Goal: Task Accomplishment & Management: Manage account settings

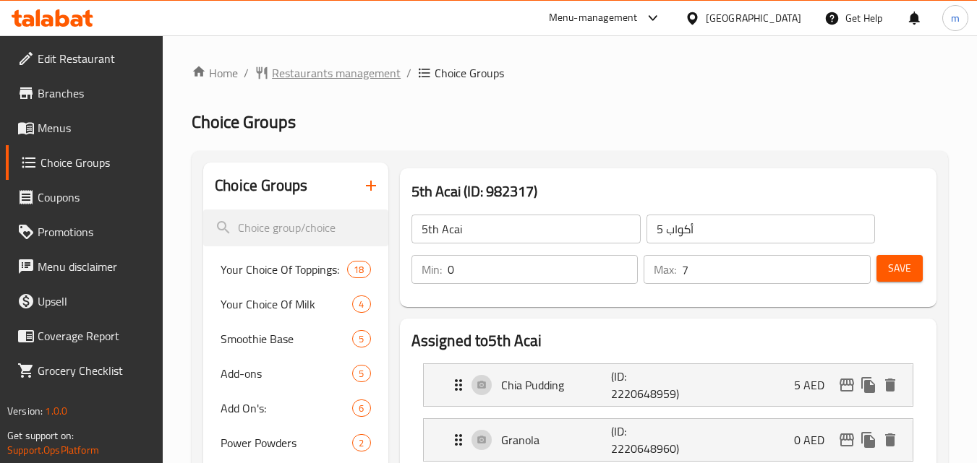
click at [308, 73] on span "Restaurants management" at bounding box center [336, 72] width 129 height 17
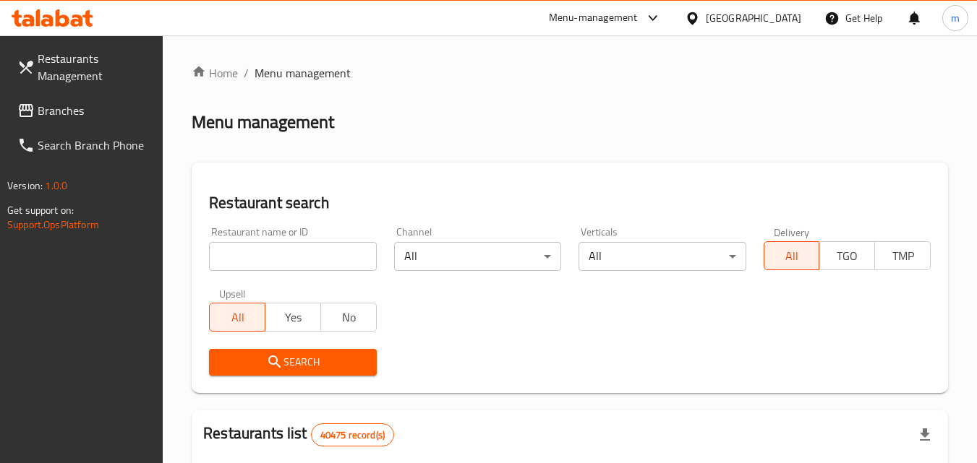
click at [113, 102] on span "Branches" at bounding box center [95, 110] width 114 height 17
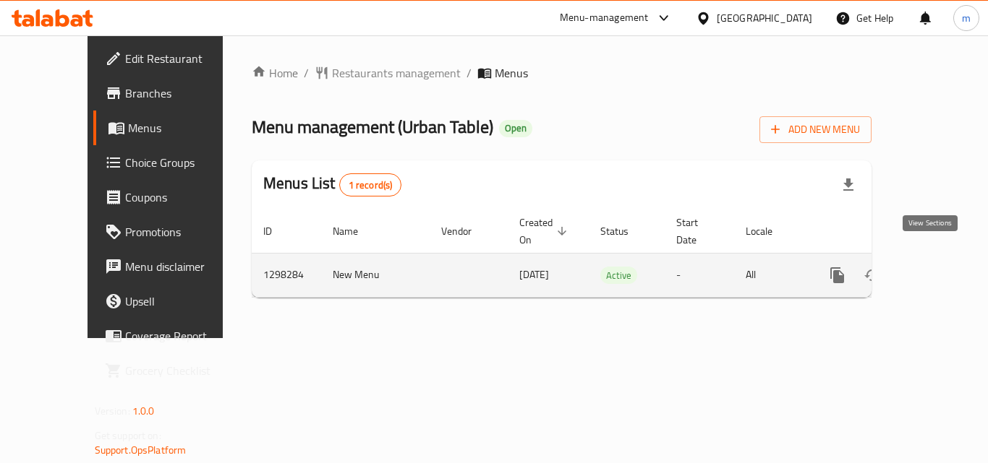
click at [933, 267] on icon "enhanced table" at bounding box center [941, 275] width 17 height 17
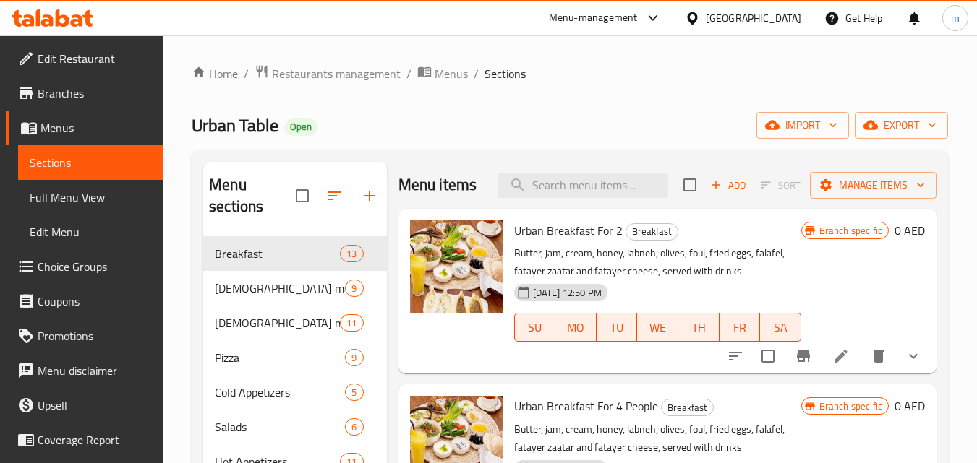
click at [85, 266] on span "Choice Groups" at bounding box center [95, 266] width 114 height 17
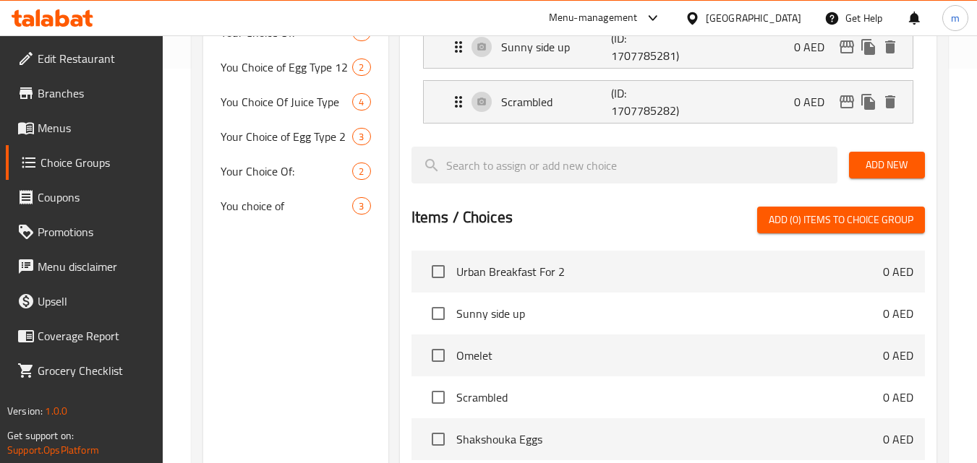
scroll to position [361, 0]
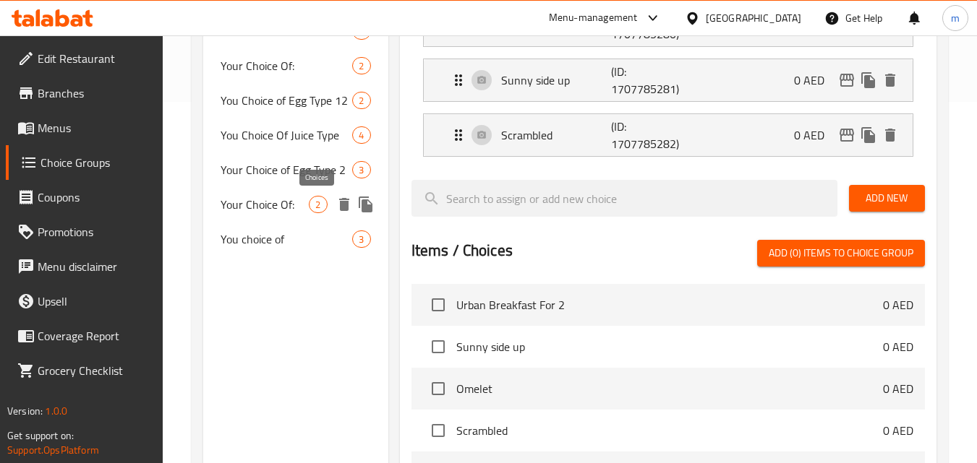
drag, startPoint x: 321, startPoint y: 203, endPoint x: 561, endPoint y: 254, distance: 245.5
click at [321, 203] on span "2" at bounding box center [317, 205] width 17 height 14
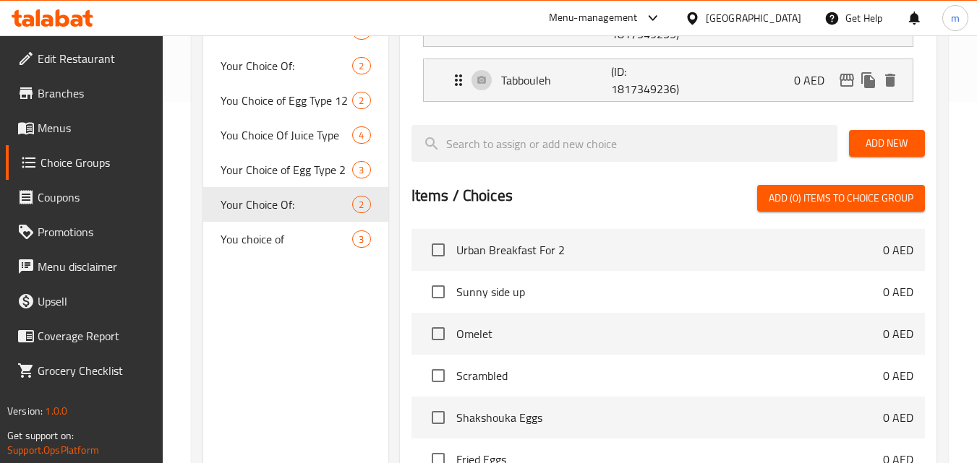
type input "Your Choice Of:"
type input "إختيارك من:"
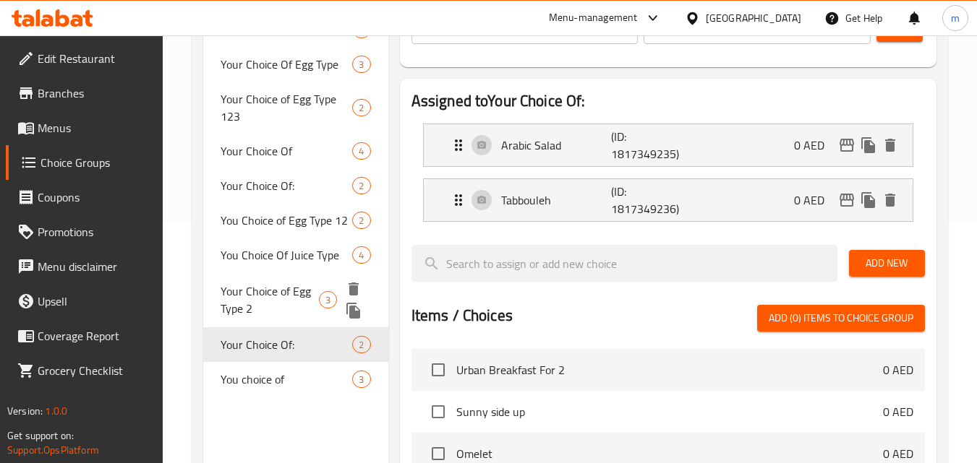
scroll to position [217, 0]
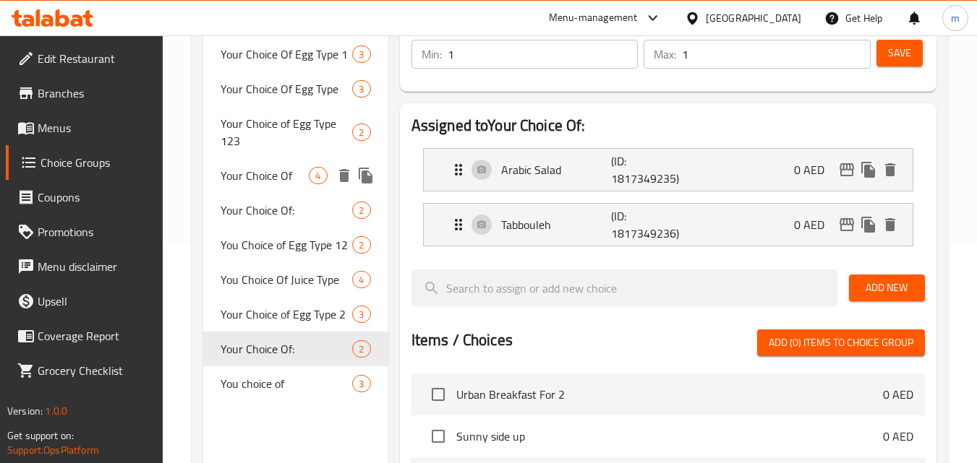
click at [294, 183] on span "Your Choice Of" at bounding box center [265, 175] width 88 height 17
type input "Your Choice Of"
type input "إختيارك من نوع العصير 1"
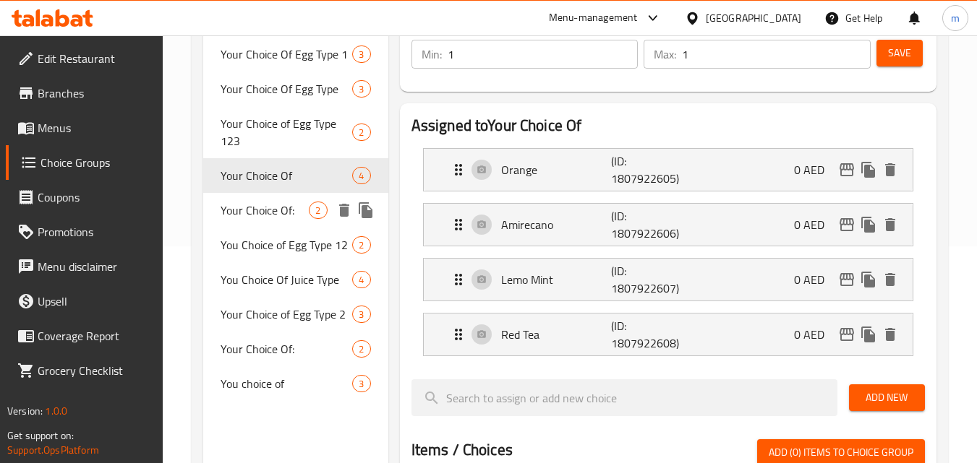
click at [300, 219] on div "Your Choice Of: 2" at bounding box center [295, 210] width 184 height 35
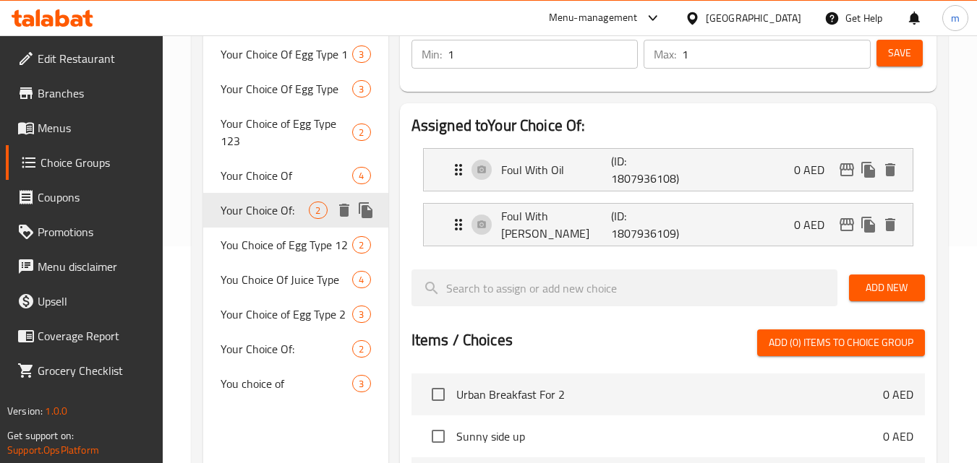
type input "Your Choice Of:"
type input "إختيارك من:"
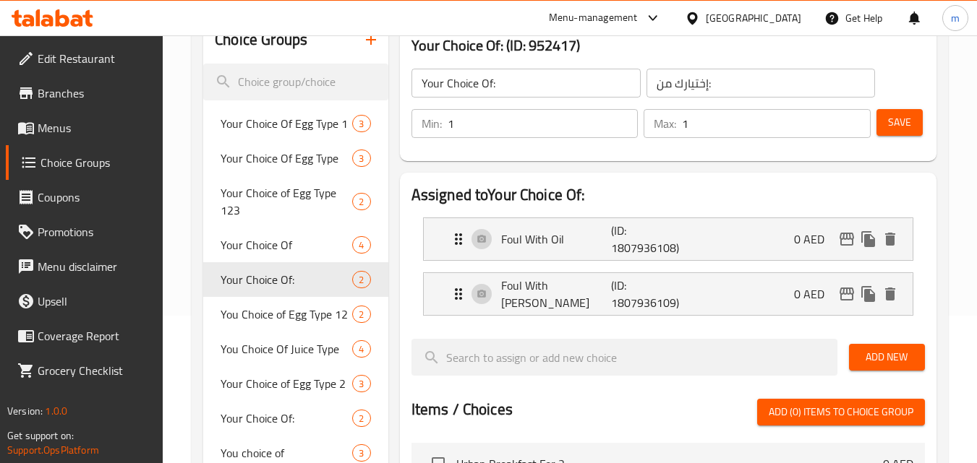
scroll to position [289, 0]
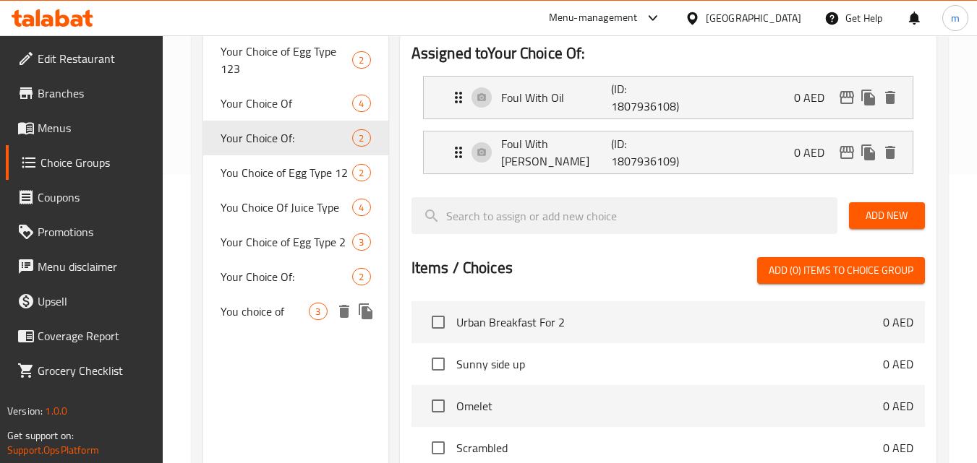
click at [267, 308] on span "You choice of" at bounding box center [265, 311] width 88 height 17
type input "You choice of"
type input "اختيارك من"
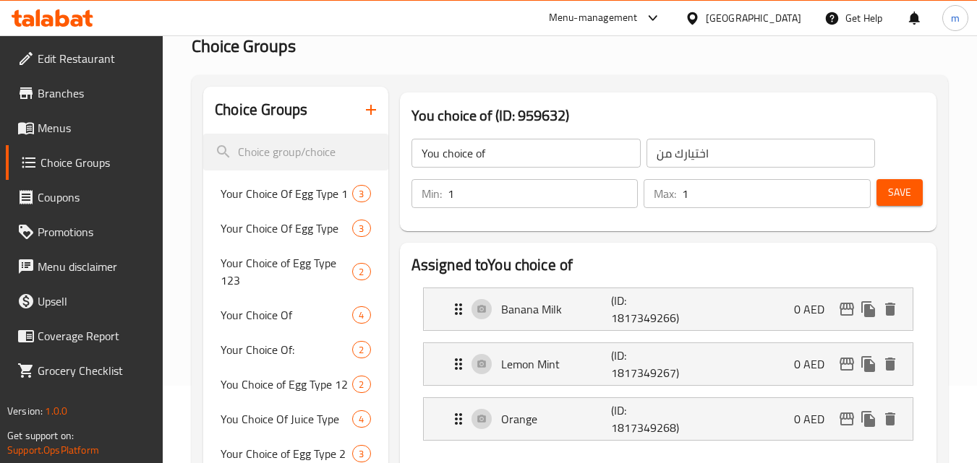
scroll to position [0, 0]
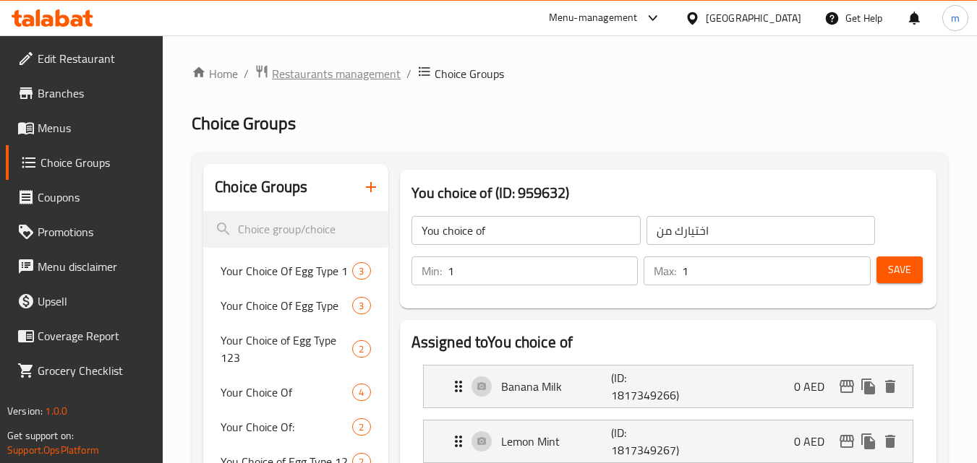
click at [319, 70] on span "Restaurants management" at bounding box center [336, 73] width 129 height 17
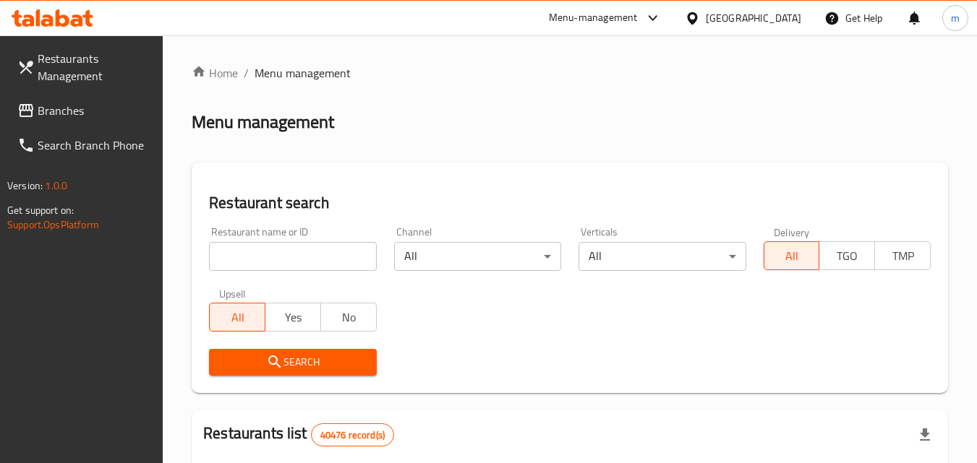
click at [46, 96] on link "Branches" at bounding box center [85, 110] width 158 height 35
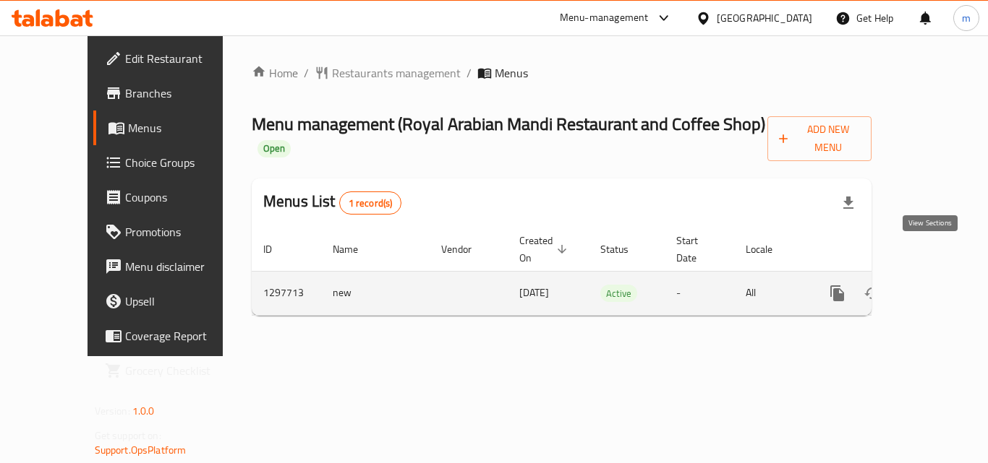
click at [924, 276] on link "enhanced table" at bounding box center [941, 293] width 35 height 35
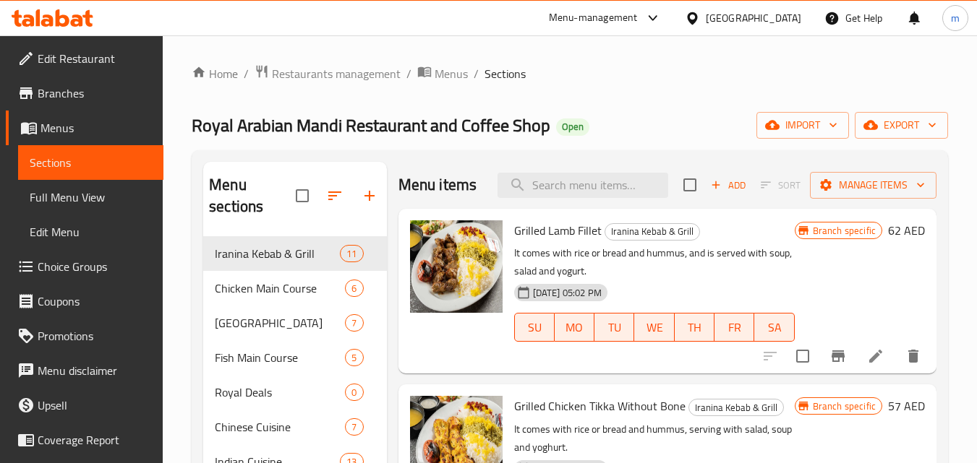
click at [83, 269] on span "Choice Groups" at bounding box center [95, 266] width 114 height 17
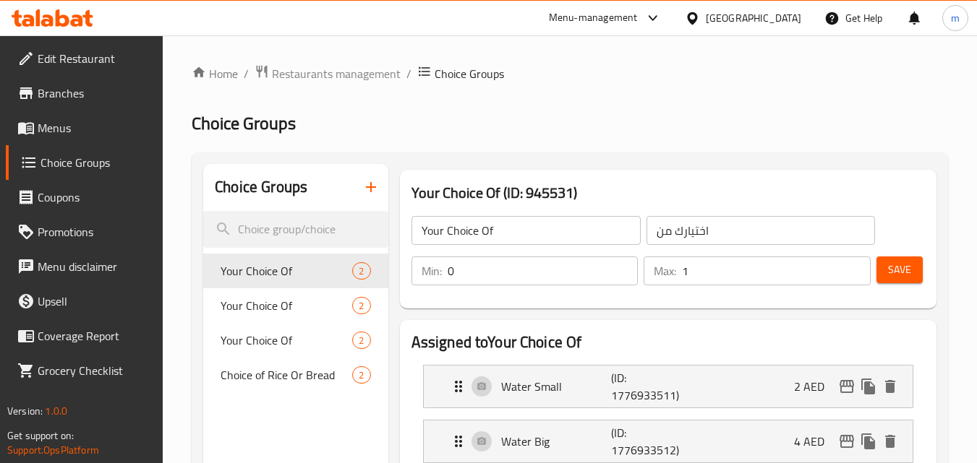
scroll to position [72, 0]
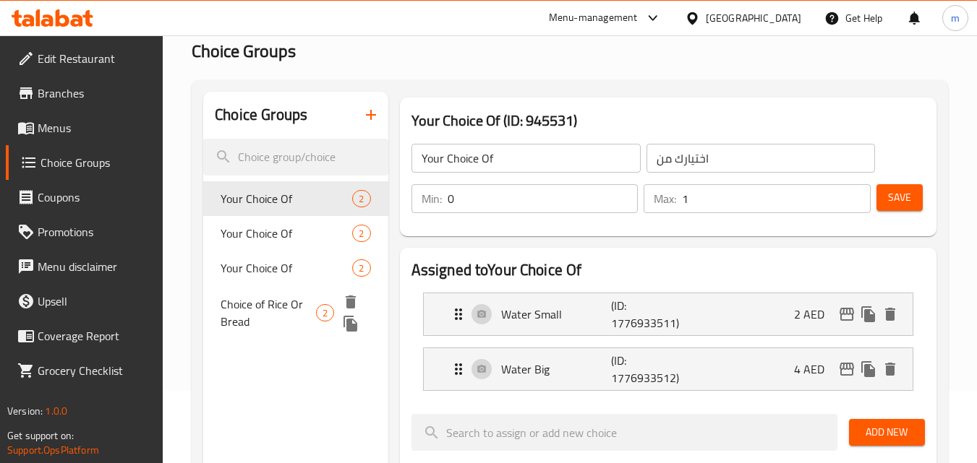
click at [341, 308] on div at bounding box center [358, 312] width 36 height 43
click at [276, 306] on span "Choice of Rice Or Bread" at bounding box center [268, 313] width 95 height 35
type input "Choice of Rice Or Bread"
type input "اختيار الأرز أو الخبز"
type input "1"
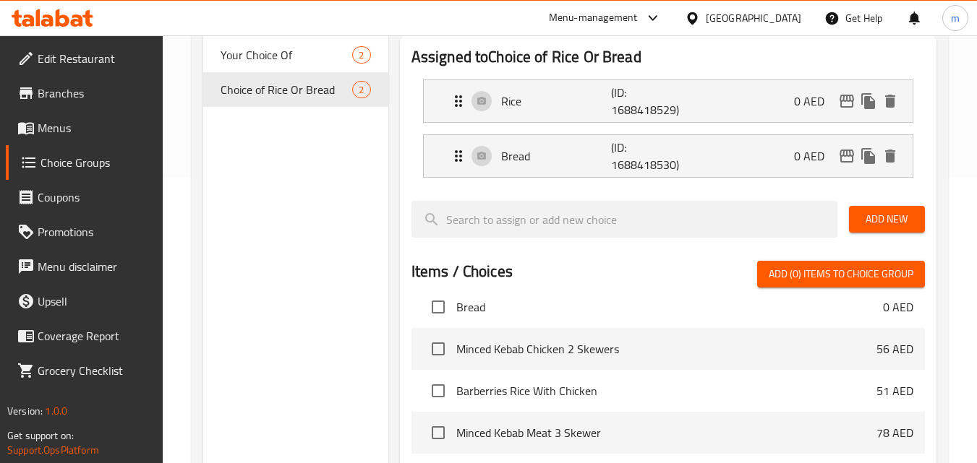
scroll to position [0, 0]
